Goal: Transaction & Acquisition: Purchase product/service

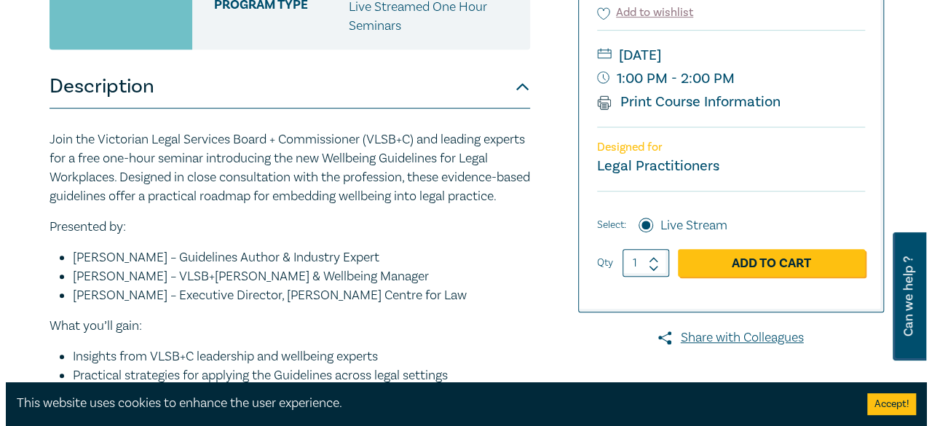
scroll to position [364, 0]
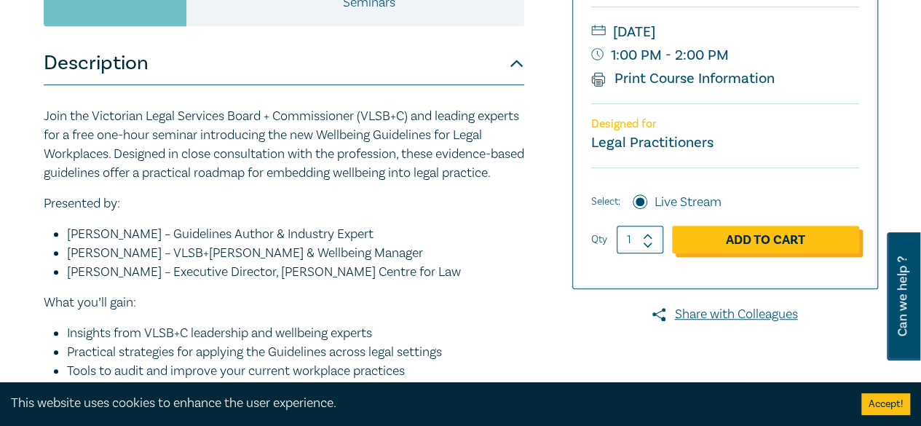
click at [711, 240] on link "Add to Cart" at bounding box center [765, 240] width 187 height 28
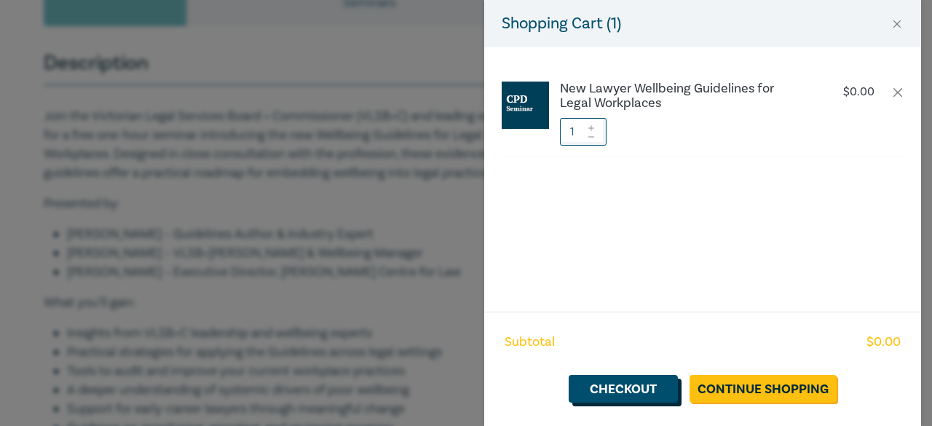
click at [619, 384] on link "Checkout" at bounding box center [623, 389] width 109 height 28
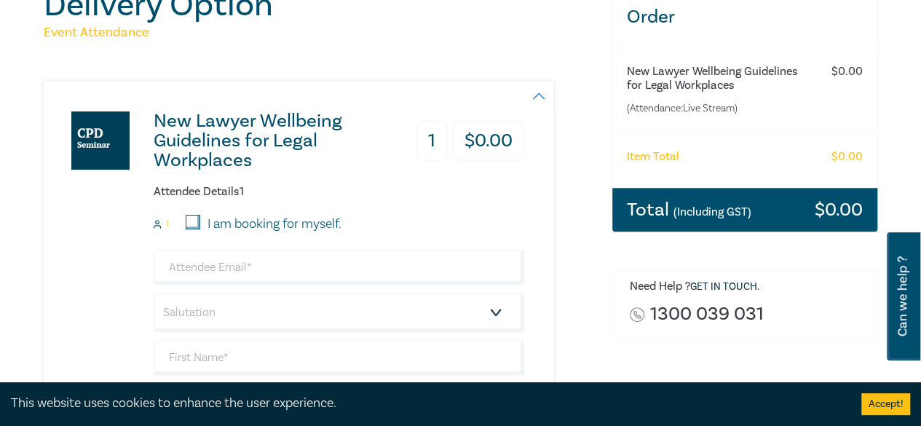
scroll to position [218, 0]
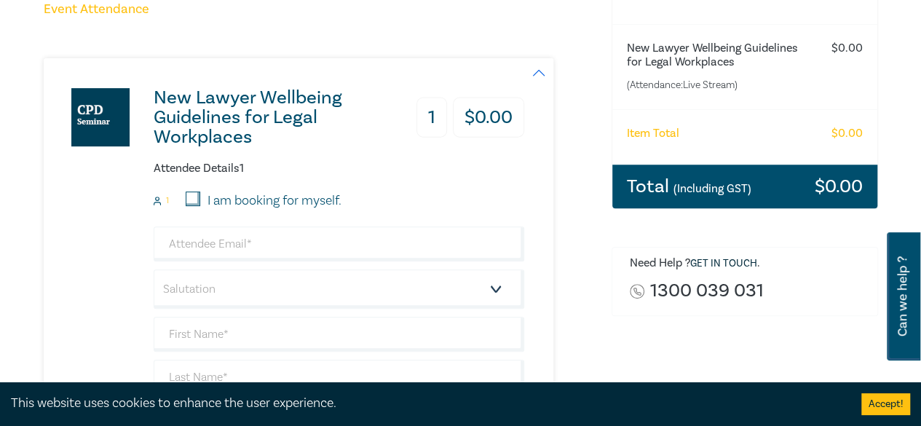
drag, startPoint x: 192, startPoint y: 195, endPoint x: 186, endPoint y: 264, distance: 68.7
click at [190, 200] on input "I am booking for myself." at bounding box center [193, 198] width 15 height 15
checkbox input "true"
type input "julianne.wantrup@monash.edu"
type input "[PERSON_NAME]"
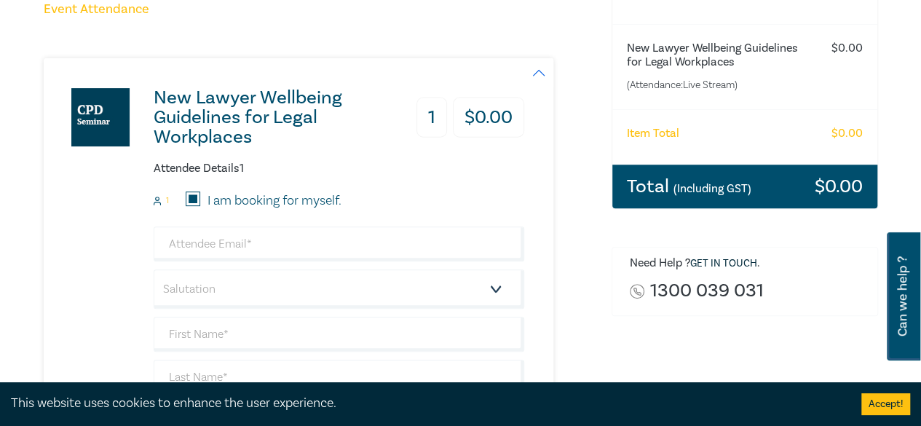
type input "Wantrup"
type input "412136864"
click at [232, 286] on select "Salutation Mr. Mrs. Ms. Miss Dr. Prof. Other" at bounding box center [339, 288] width 371 height 39
select select "Ms."
click at [154, 269] on select "Salutation Mr. Mrs. Ms. Miss Dr. Prof. Other" at bounding box center [339, 288] width 371 height 39
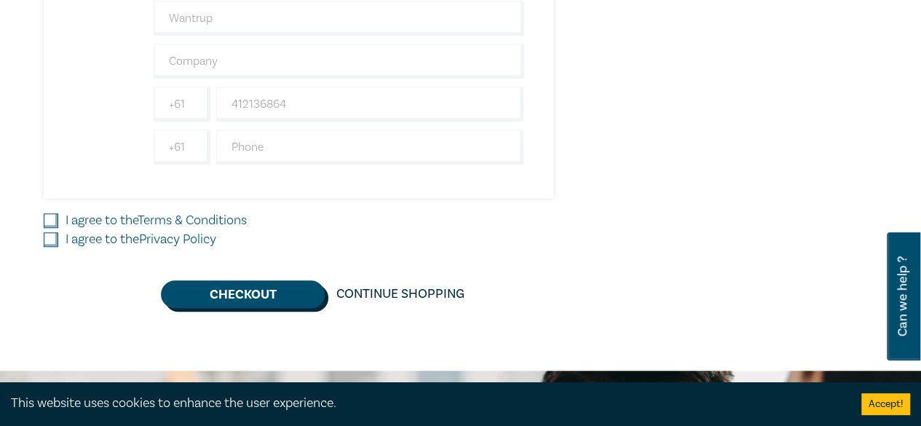
scroll to position [582, 0]
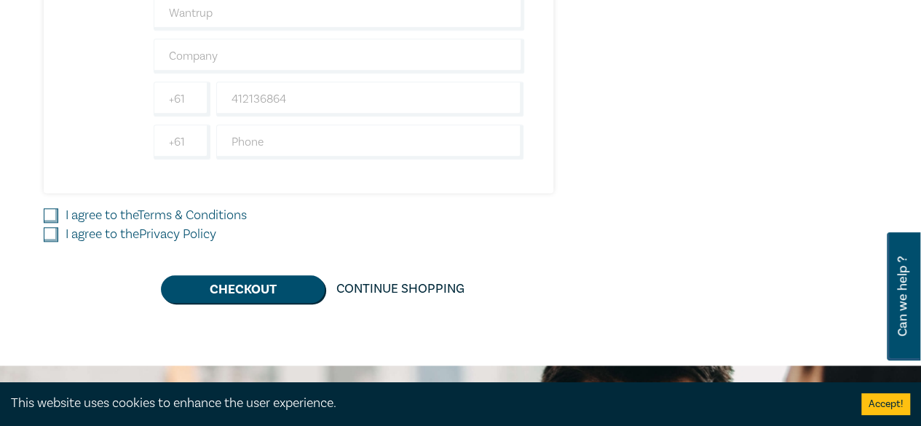
drag, startPoint x: 49, startPoint y: 216, endPoint x: 47, endPoint y: 233, distance: 17.6
click at [48, 218] on input "I agree to the Terms & Conditions" at bounding box center [51, 215] width 15 height 15
checkbox input "true"
drag, startPoint x: 52, startPoint y: 228, endPoint x: 87, endPoint y: 242, distance: 37.9
click at [52, 229] on input "I agree to the Privacy Policy" at bounding box center [51, 234] width 15 height 15
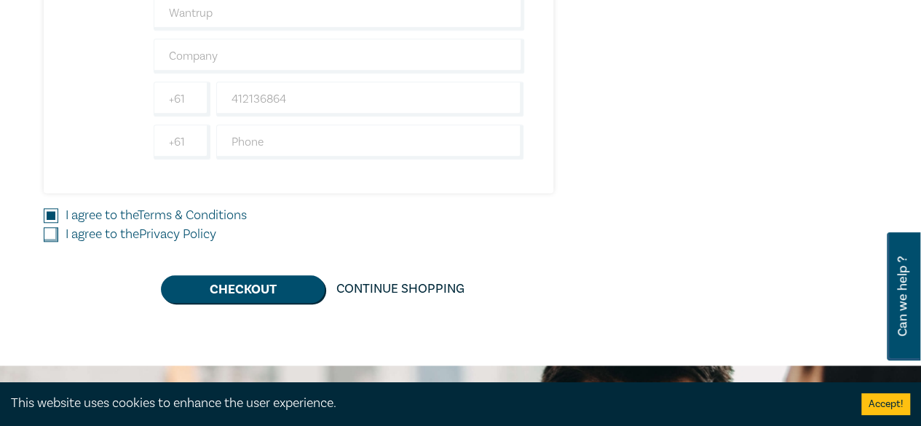
checkbox input "true"
click at [258, 288] on button "Checkout" at bounding box center [243, 289] width 164 height 28
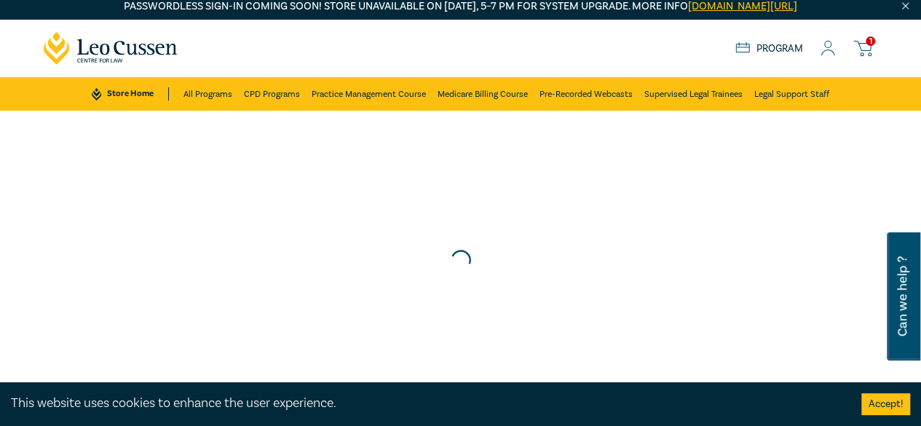
scroll to position [0, 0]
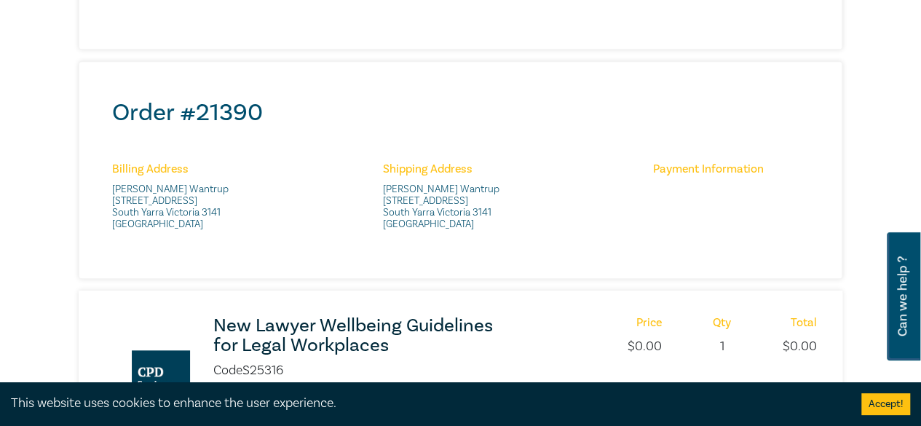
scroll to position [510, 0]
